Goal: Task Accomplishment & Management: Complete application form

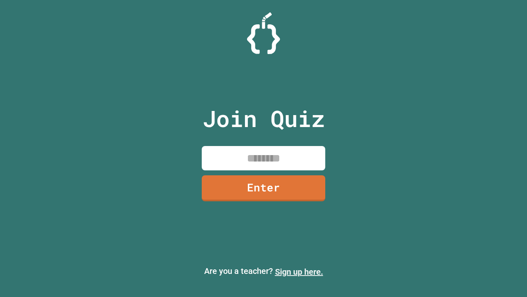
click at [299, 272] on link "Sign up here." at bounding box center [299, 272] width 48 height 10
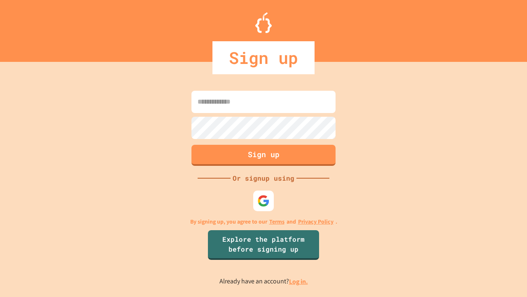
click at [299, 281] on link "Log in." at bounding box center [298, 281] width 19 height 9
